Goal: Information Seeking & Learning: Learn about a topic

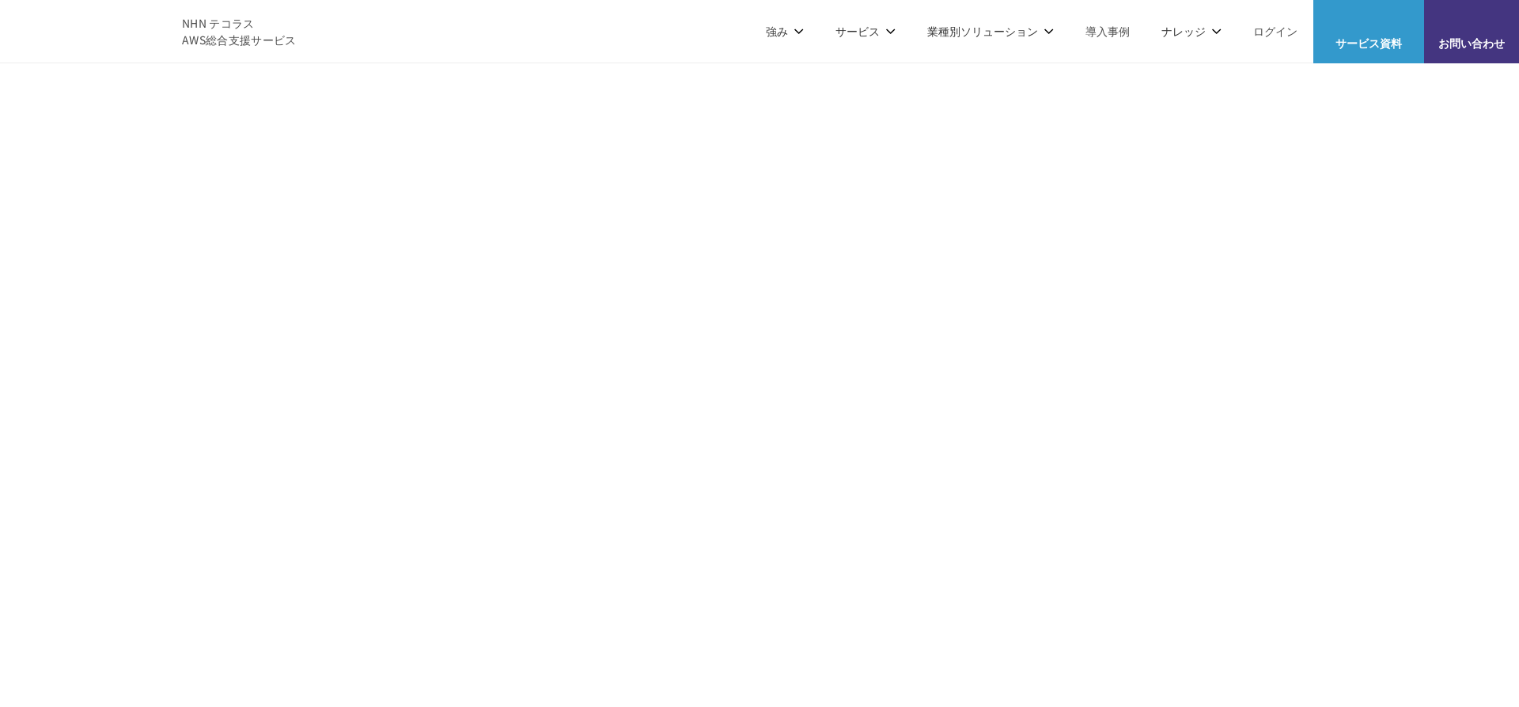
scroll to position [5014, 0]
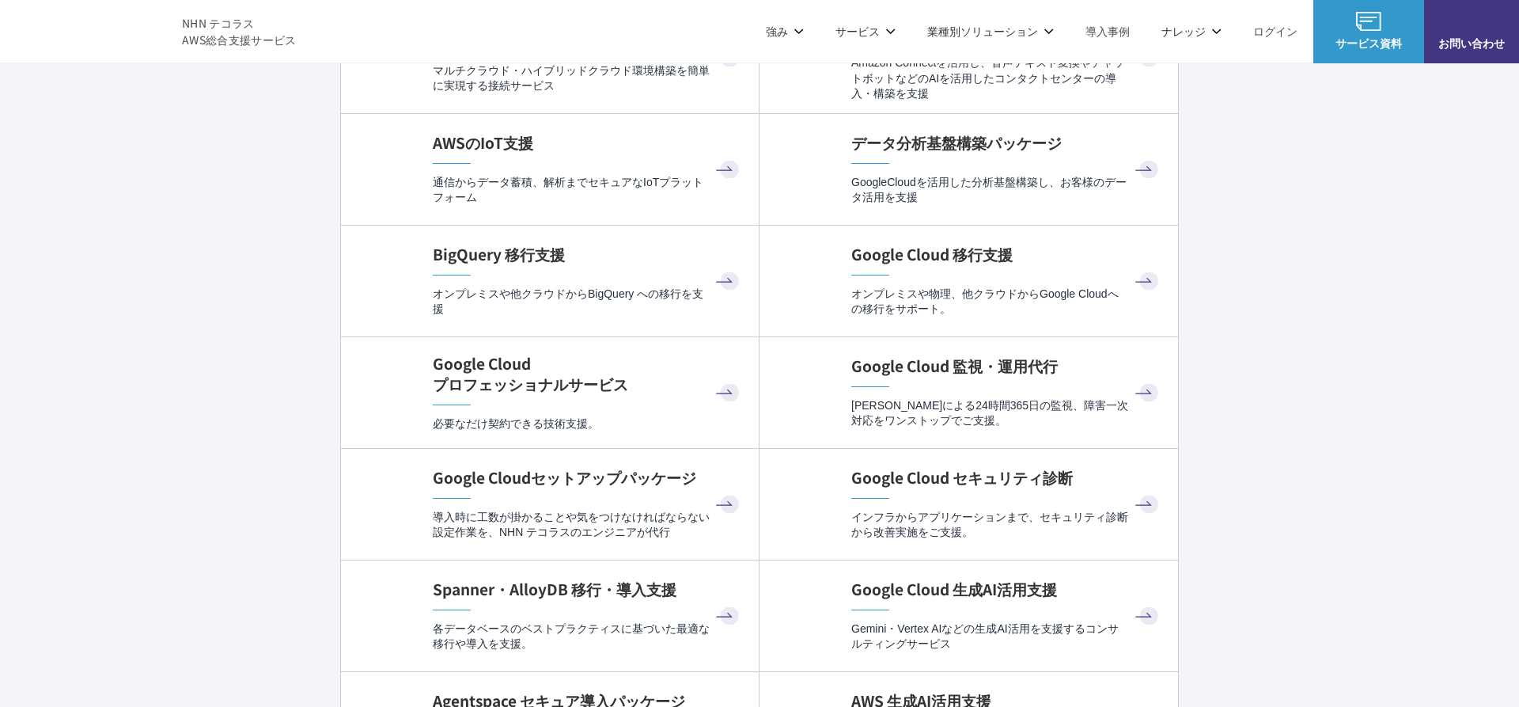
drag, startPoint x: 775, startPoint y: 332, endPoint x: 384, endPoint y: 329, distance: 390.9
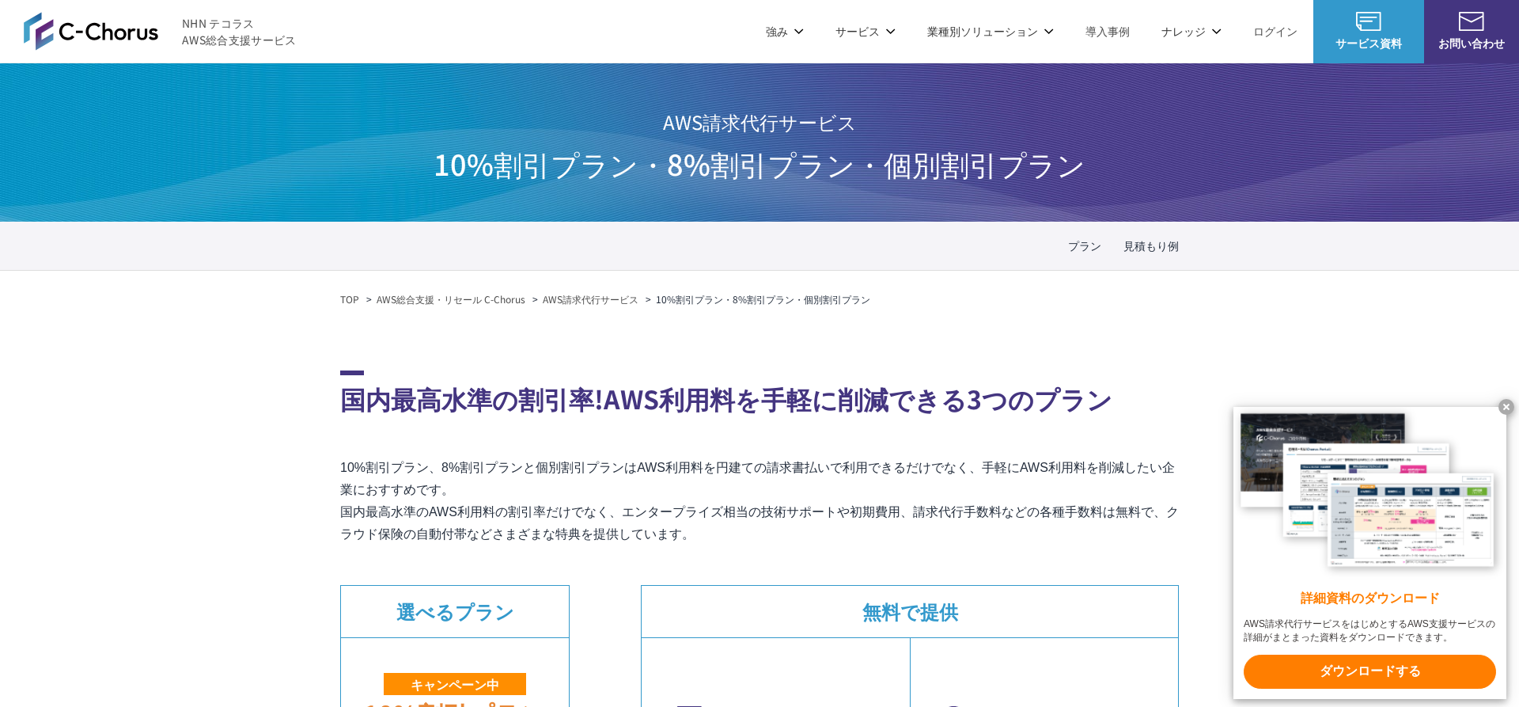
click at [435, 133] on link "AWS請求代行サービス" at bounding box center [409, 135] width 112 height 16
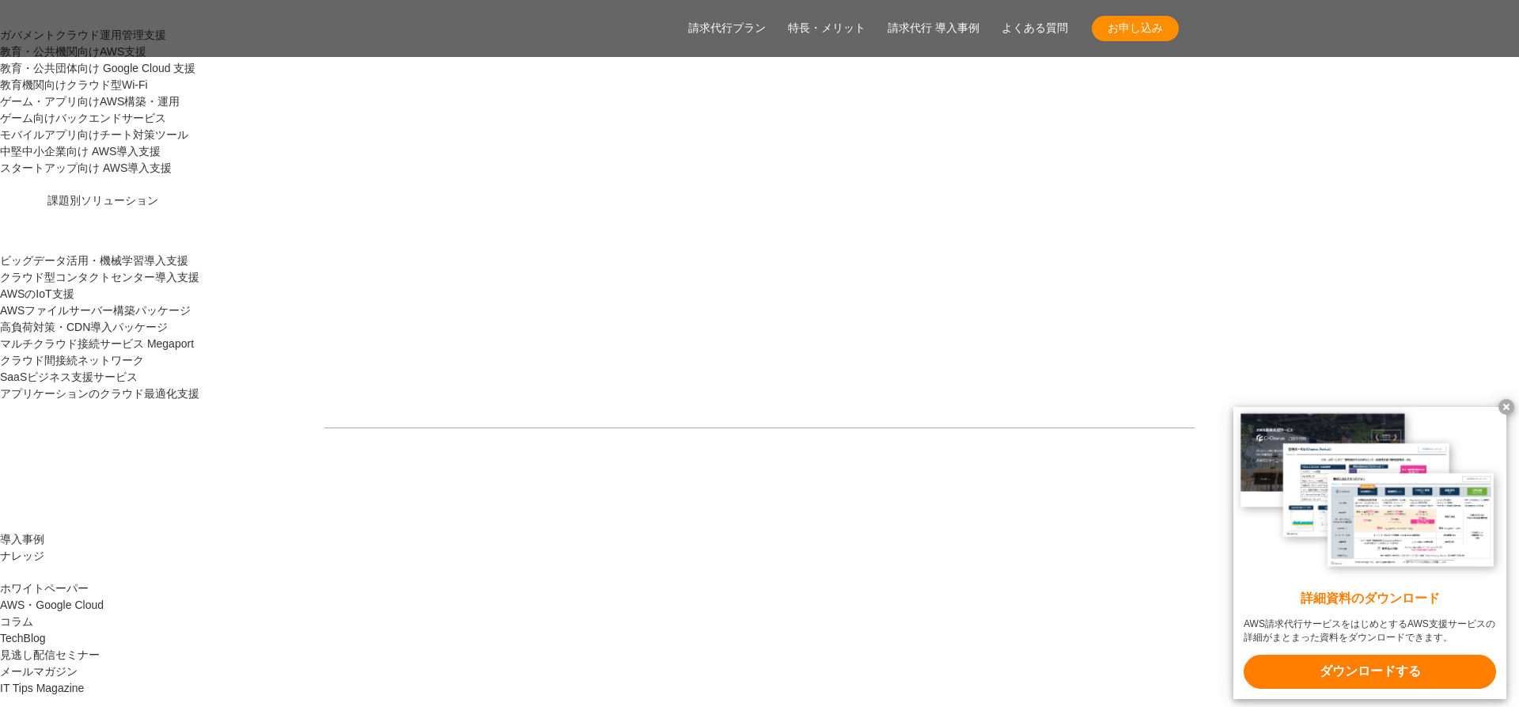
scroll to position [1595, 0]
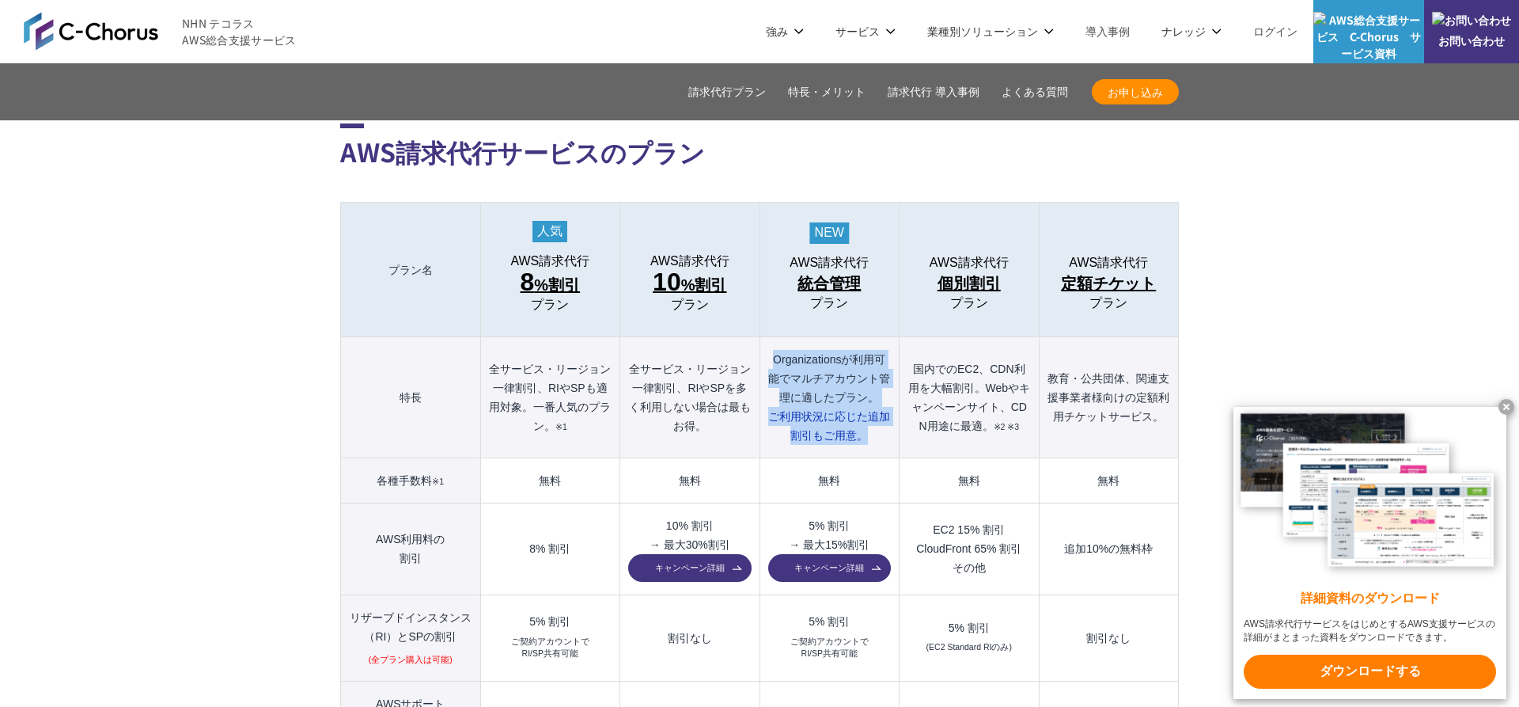
drag, startPoint x: 765, startPoint y: 326, endPoint x: 871, endPoint y: 411, distance: 135.7
click at [868, 408] on th "Organizationsが利用可能でマルチアカウント管理に適したプラン。 ご利用状況に応じた 追加割引もご用意。" at bounding box center [829, 397] width 139 height 121
click at [878, 417] on th "Organizationsが利用可能でマルチアカウント管理に適したプラン。 ご利用状況に応じた 追加割引もご用意。" at bounding box center [829, 397] width 139 height 121
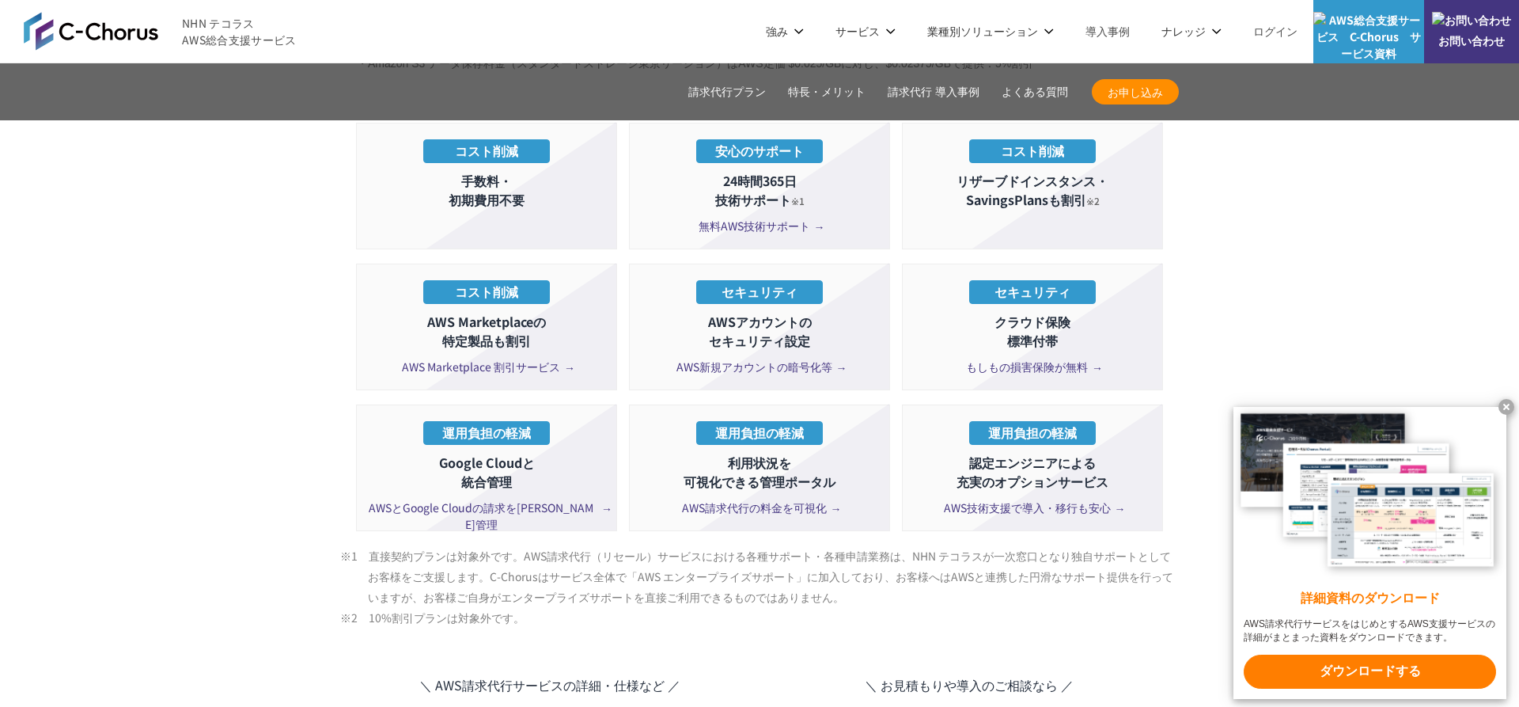
scroll to position [2735, 0]
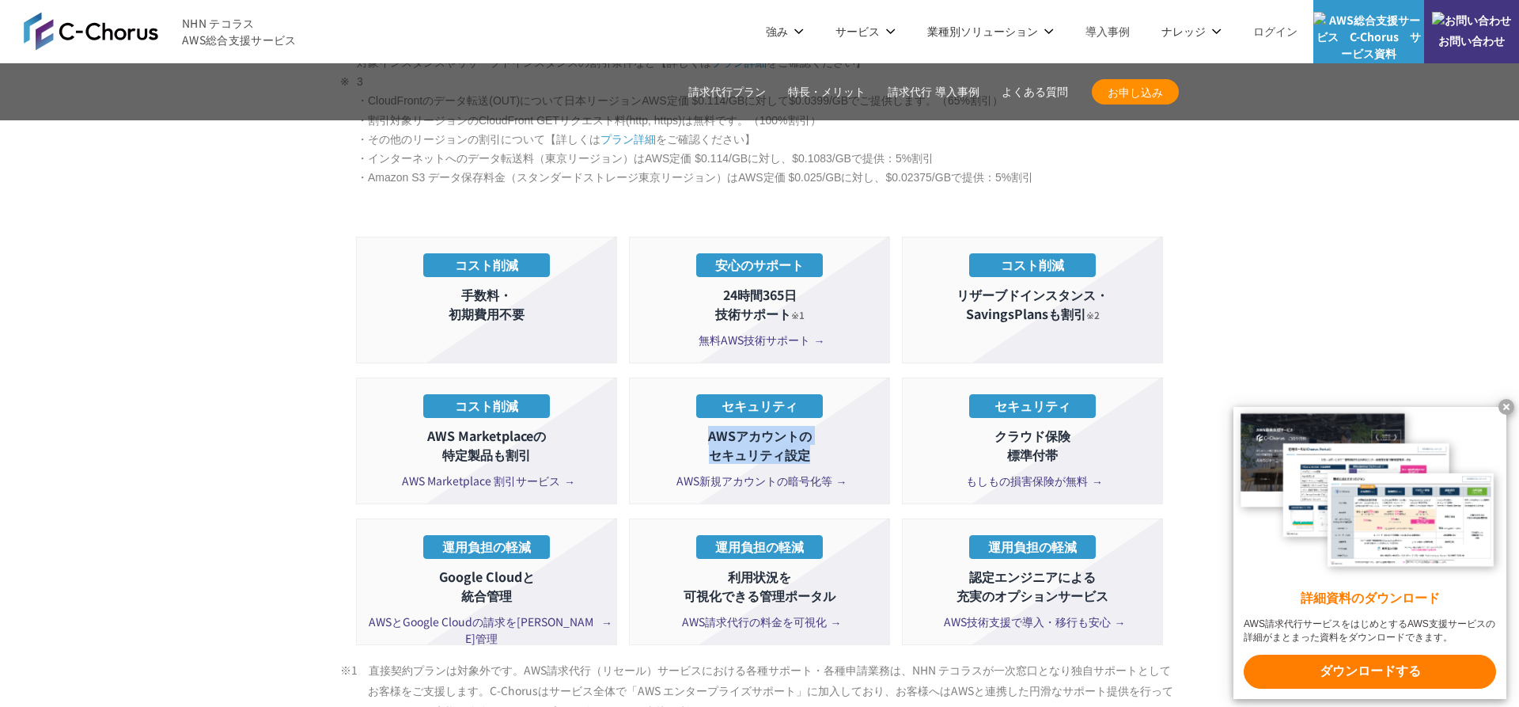
drag, startPoint x: 711, startPoint y: 402, endPoint x: 855, endPoint y: 424, distance: 145.7
click at [855, 426] on p "AWSアカウントの セキュリティ設定" at bounding box center [760, 445] width 244 height 38
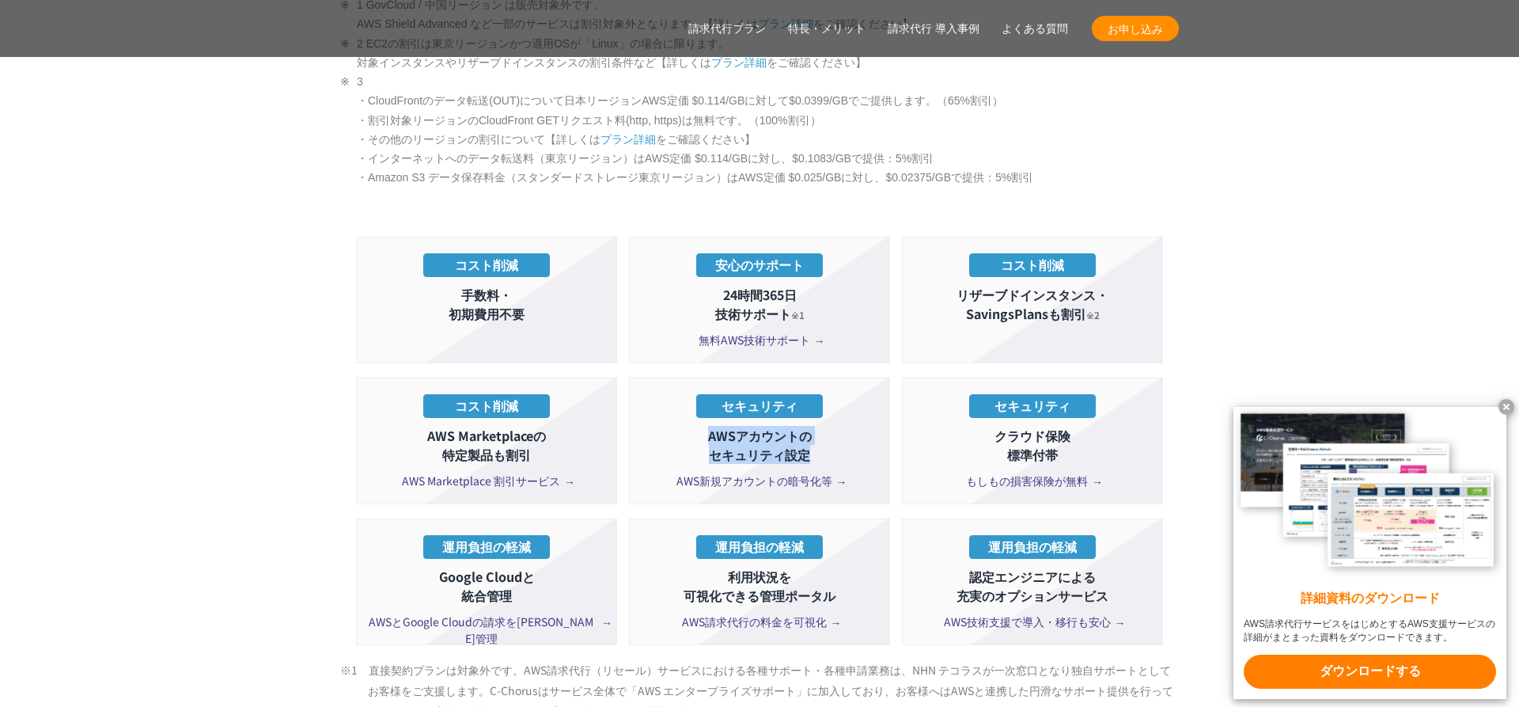
click at [877, 434] on li "セキュリティ AWSアカウントの セキュリティ設定 AWS新規アカウントの暗号化等" at bounding box center [759, 440] width 261 height 127
click at [785, 426] on p "AWSアカウントの セキュリティ設定" at bounding box center [760, 445] width 244 height 38
click at [438, 426] on p "AWS Marketplaceの 特定製品も割引" at bounding box center [487, 445] width 244 height 38
drag, startPoint x: 438, startPoint y: 405, endPoint x: 510, endPoint y: 410, distance: 72.2
click at [510, 426] on p "AWS Marketplaceの 特定製品も割引" at bounding box center [487, 445] width 244 height 38
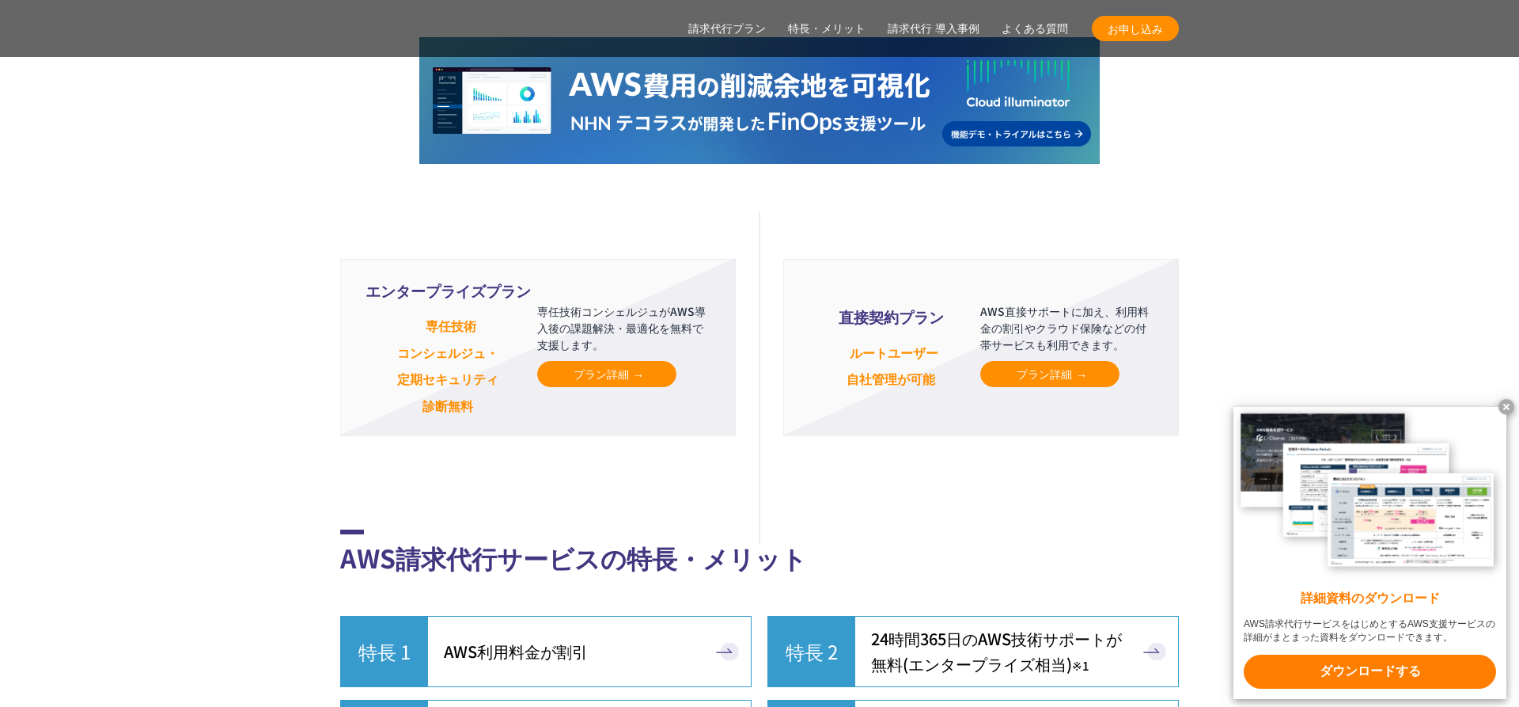
scroll to position [3760, 0]
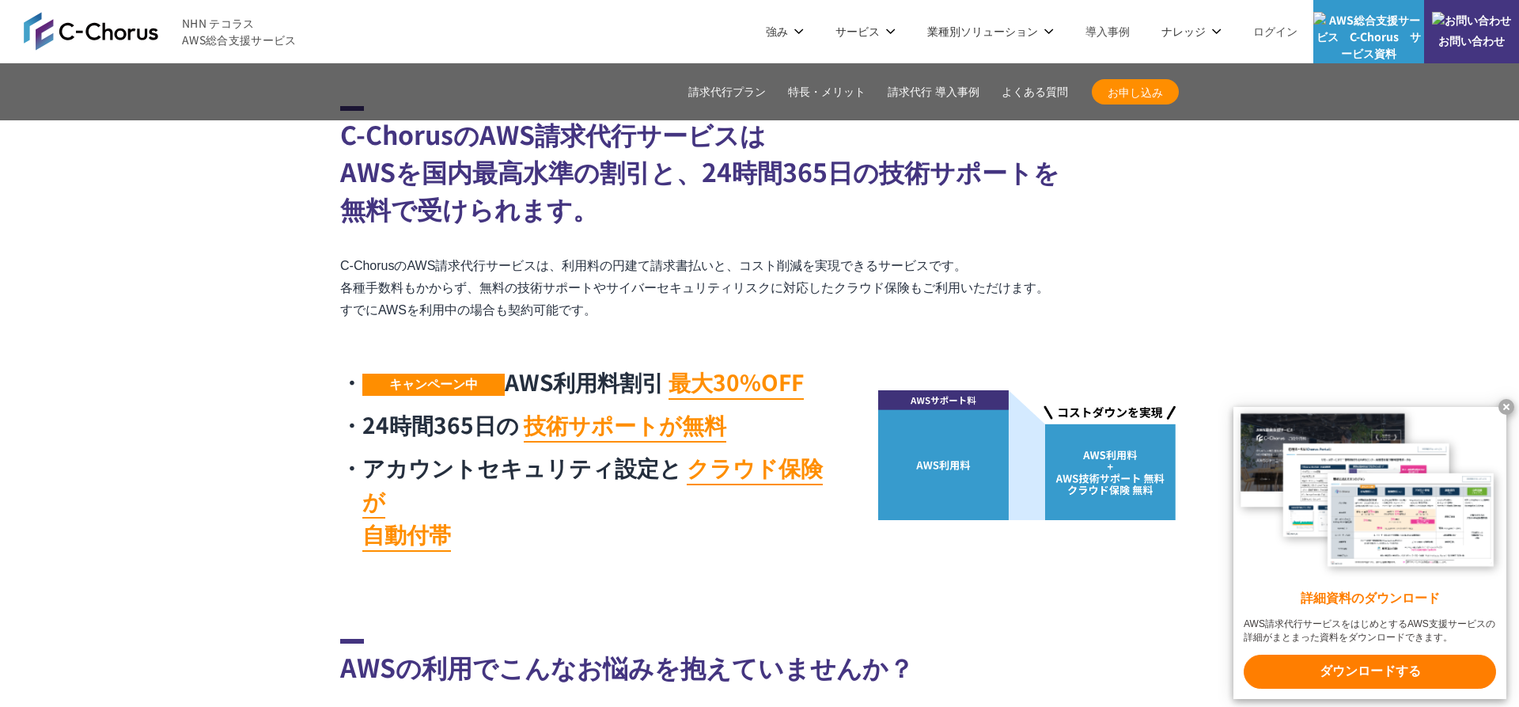
scroll to position [228, 0]
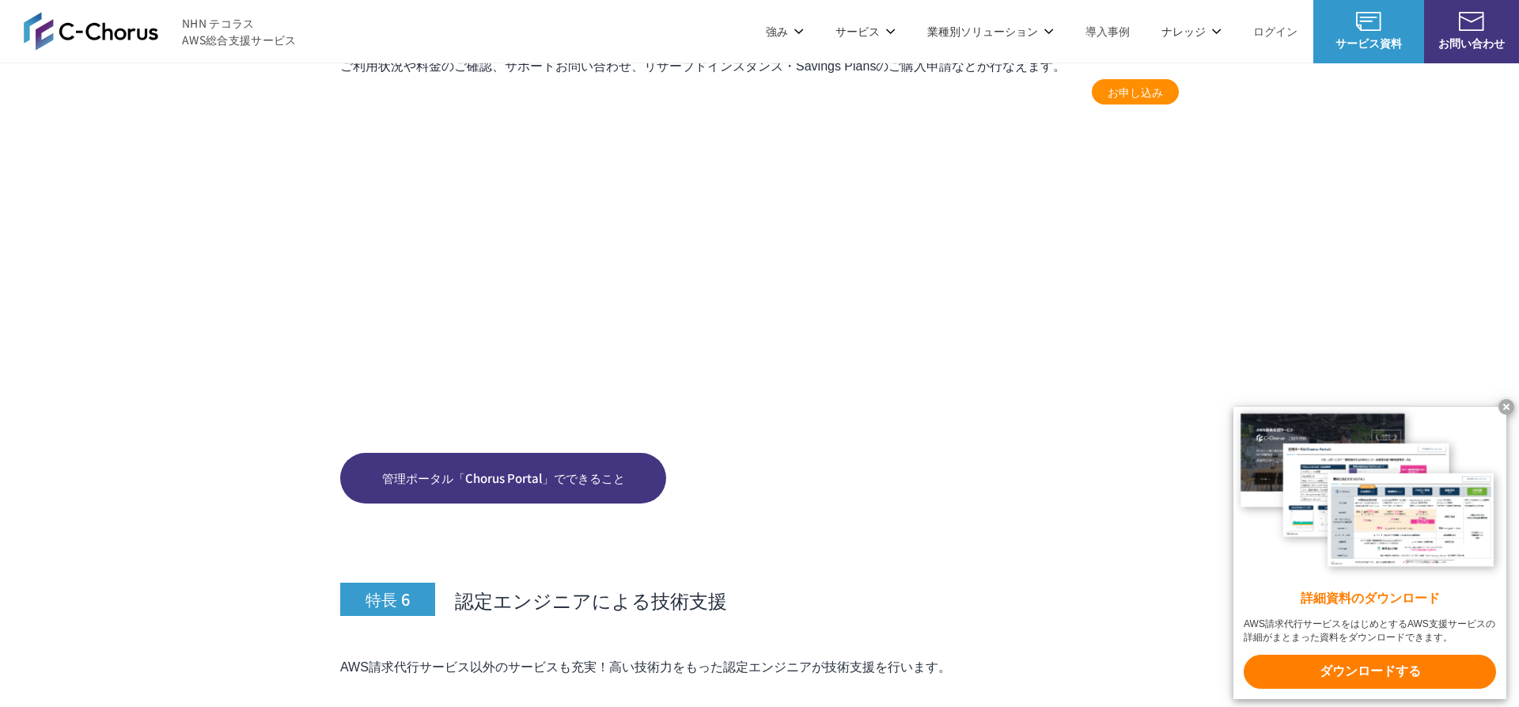
scroll to position [7261, 0]
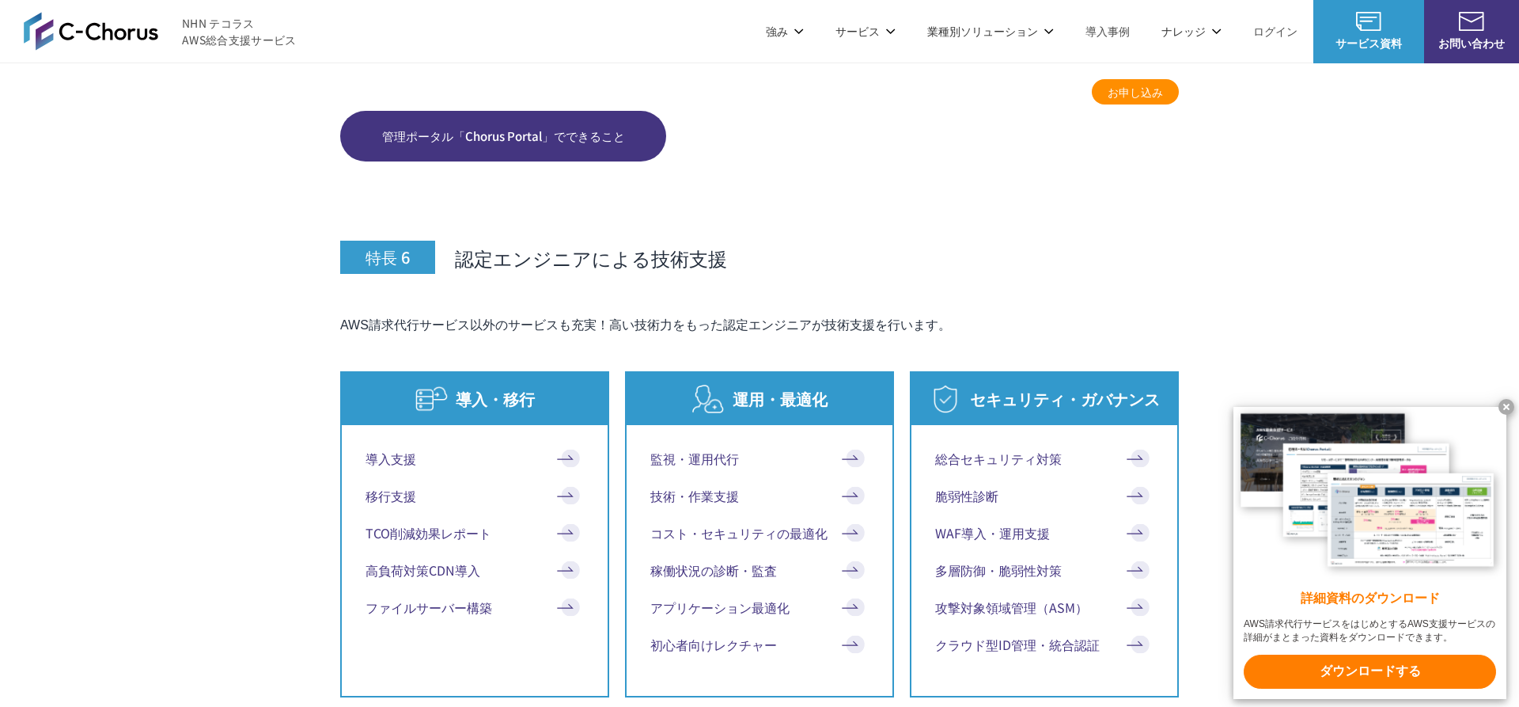
drag, startPoint x: 252, startPoint y: 360, endPoint x: 377, endPoint y: 435, distance: 145.9
